Goal: Information Seeking & Learning: Learn about a topic

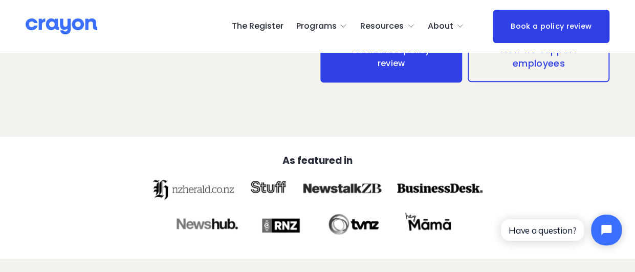
scroll to position [256, 0]
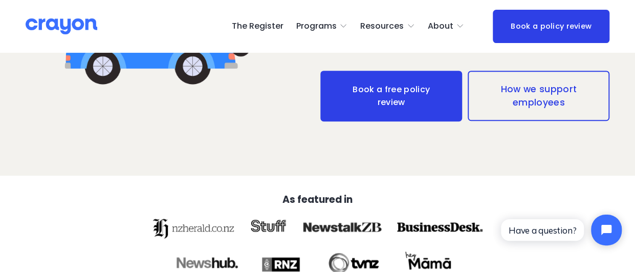
click at [374, 104] on link "Book a free policy review" at bounding box center [391, 96] width 142 height 51
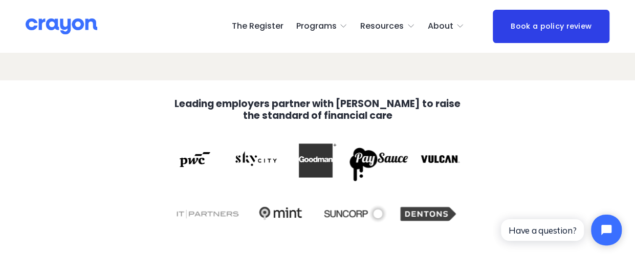
scroll to position [1638, 0]
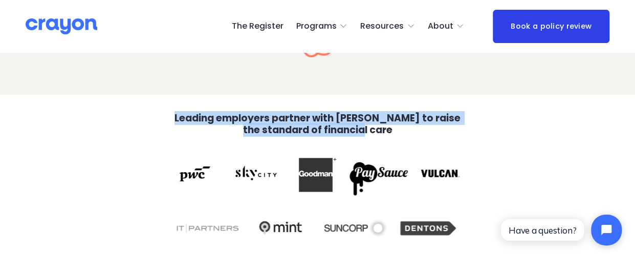
drag, startPoint x: 385, startPoint y: 108, endPoint x: 187, endPoint y: 98, distance: 197.9
click at [187, 113] on h4 "Leading employers partner with Crayon to raise the standard of financial care" at bounding box center [318, 124] width 290 height 23
copy strong "Leading employers partner with Crayon to raise the standard of financial care"
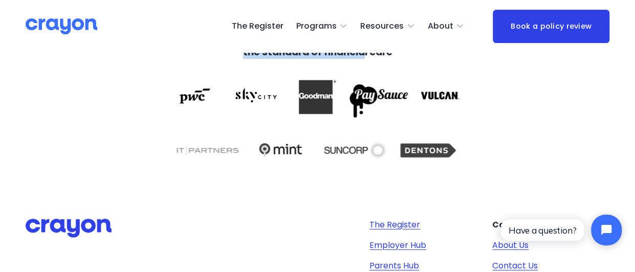
scroll to position [1792, 0]
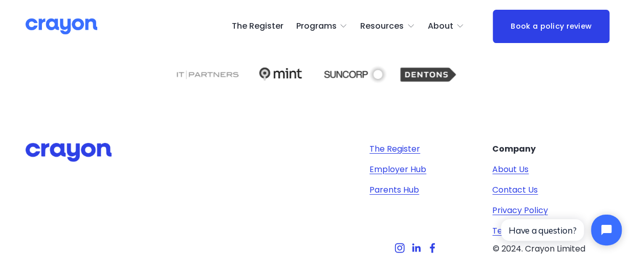
click at [403, 163] on link "Employer Hub" at bounding box center [398, 169] width 57 height 12
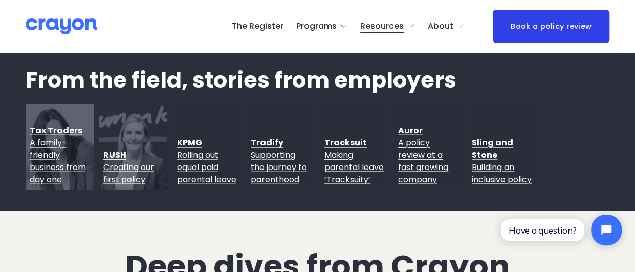
scroll to position [1024, 0]
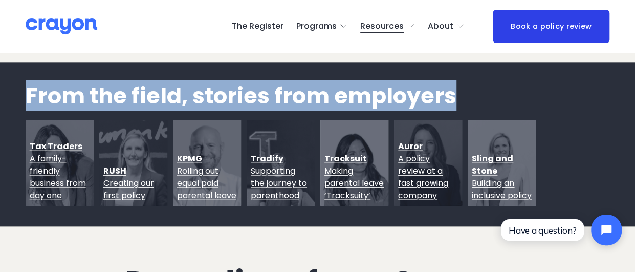
drag, startPoint x: 466, startPoint y: 95, endPoint x: 21, endPoint y: 96, distance: 444.8
click at [21, 96] on div "From the field, stories from employers Tax Traders A family-friendly business f…" at bounding box center [317, 145] width 635 height 122
copy h2 "From the field, stories from employers"
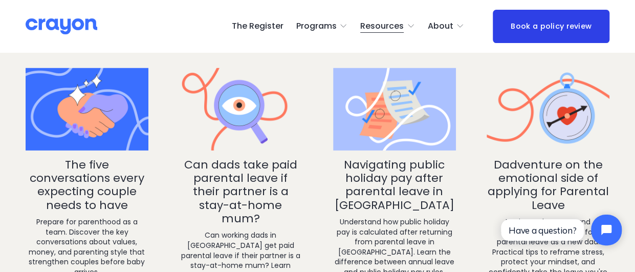
scroll to position [1293, 0]
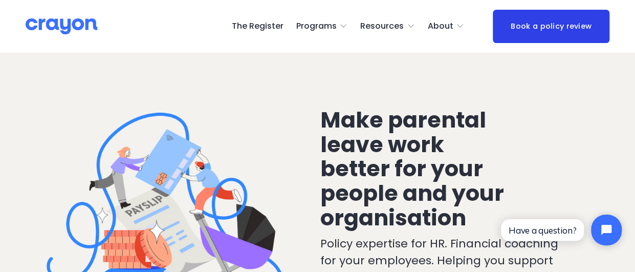
click at [278, 27] on link "The Register" at bounding box center [258, 26] width 52 height 16
